Goal: Task Accomplishment & Management: Complete application form

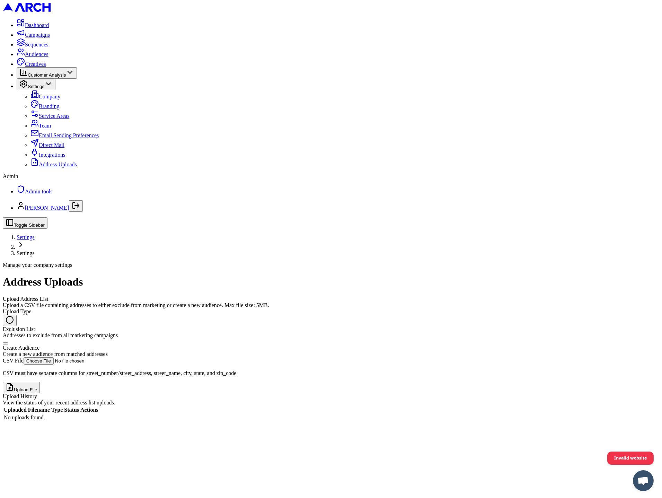
click at [131, 351] on div "Create a new audience from matched addresses" at bounding box center [331, 354] width 657 height 6
click at [8, 342] on button "Create Audience Create a new audience from matched addresses" at bounding box center [6, 343] width 6 height 2
radio input "false"
radio input "true"
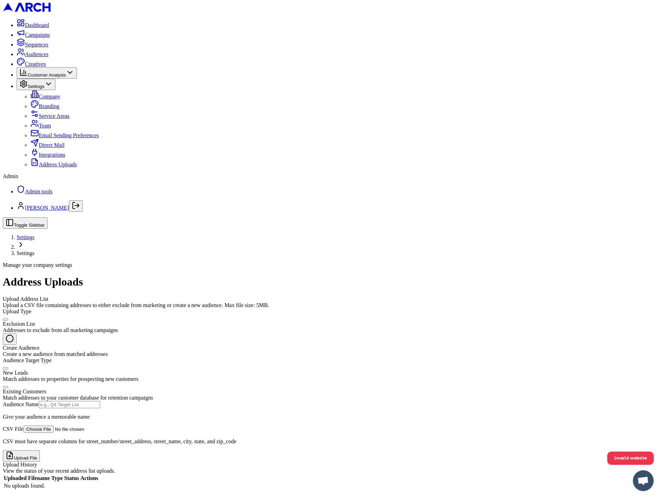
click at [94, 276] on div "Address Uploads Upload Address List Upload a CSV file containing addresses to e…" at bounding box center [331, 383] width 657 height 214
